Goal: Task Accomplishment & Management: Use online tool/utility

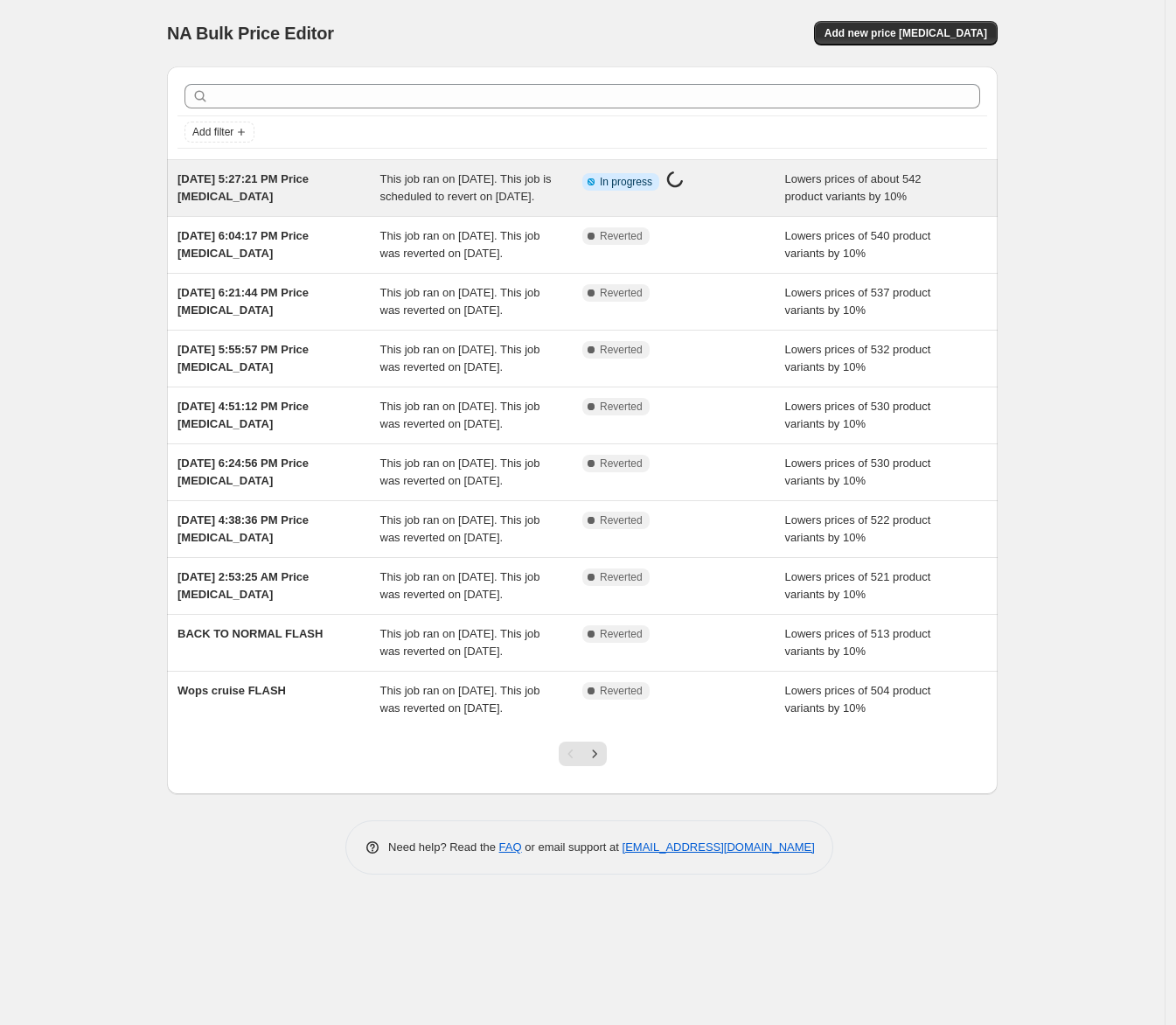
click at [510, 204] on div "This job ran on October 15, 2025. This job is scheduled to revert on October 17…" at bounding box center [481, 188] width 203 height 35
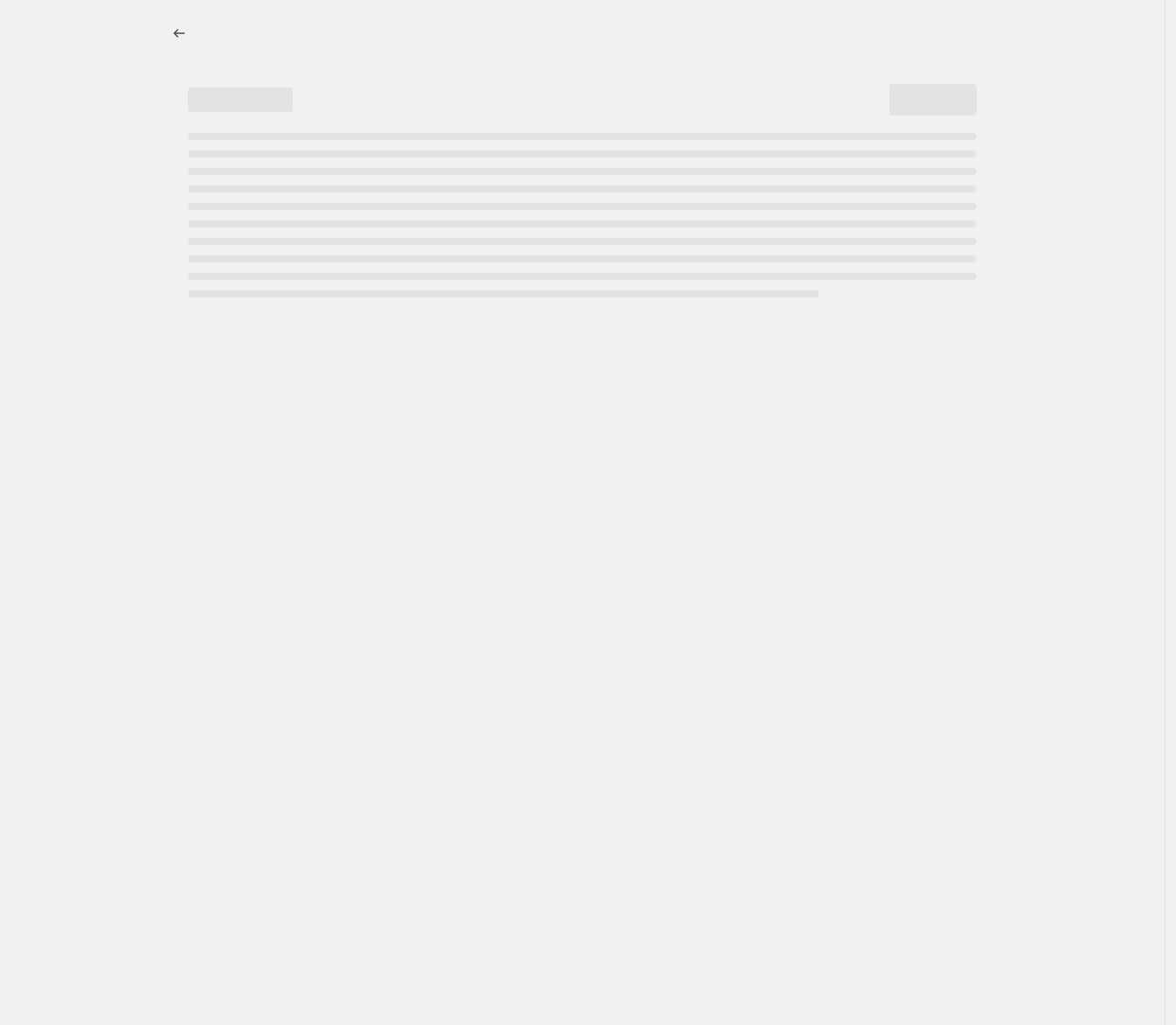
select select "percentage"
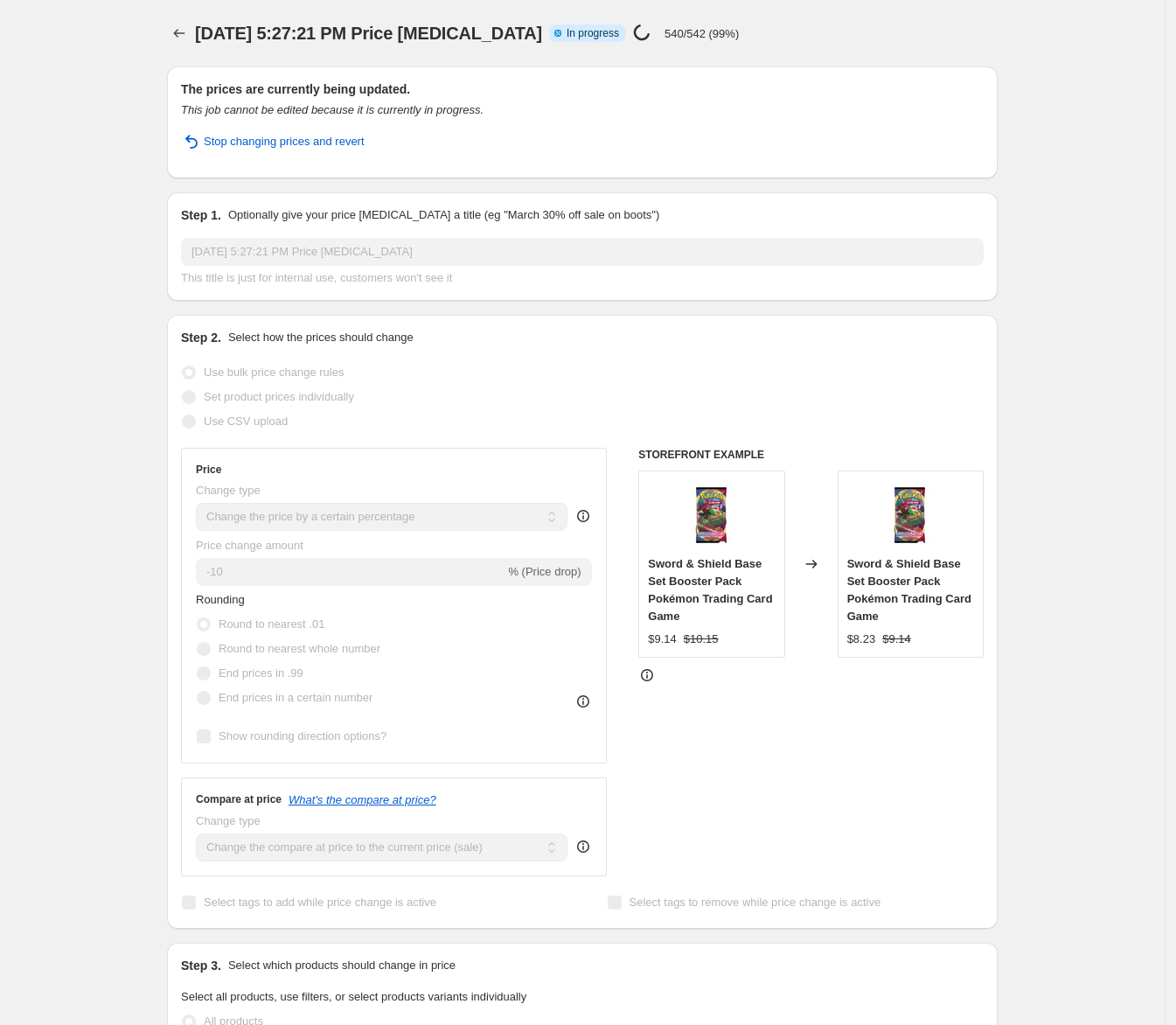
select select "percentage"
